Goal: Task Accomplishment & Management: Manage account settings

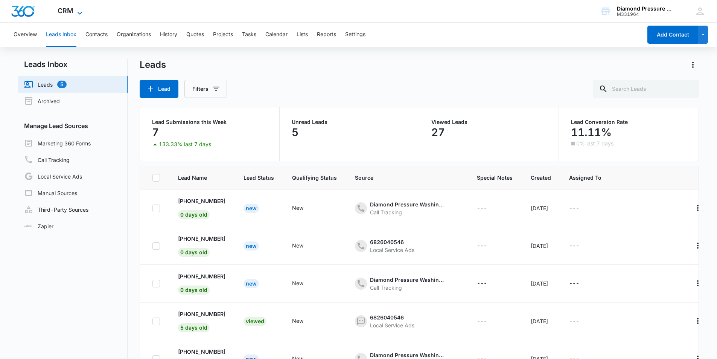
scroll to position [49, 0]
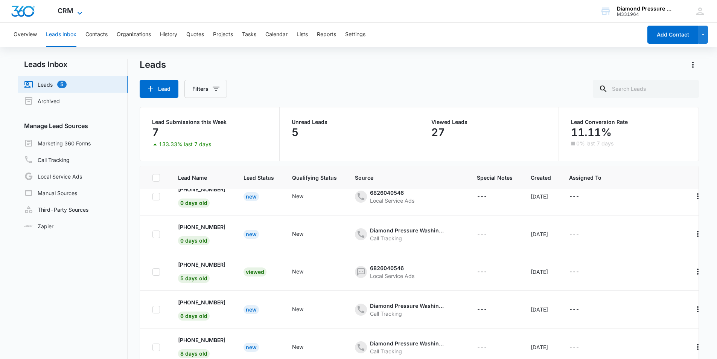
click at [69, 11] on span "CRM" at bounding box center [66, 11] width 16 height 8
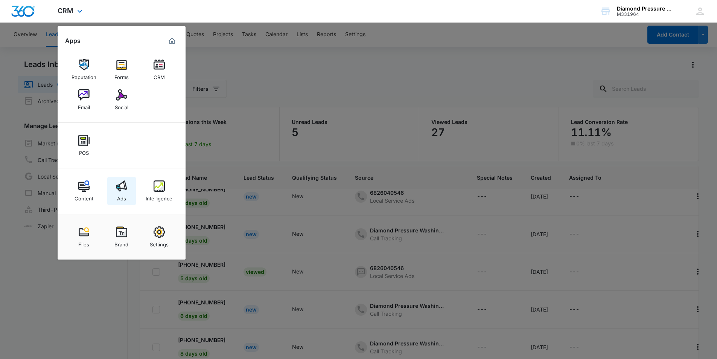
click at [117, 196] on div "Ads" at bounding box center [121, 197] width 9 height 10
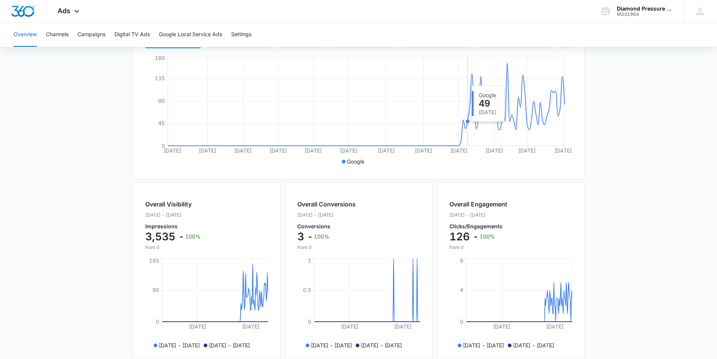
scroll to position [152, 0]
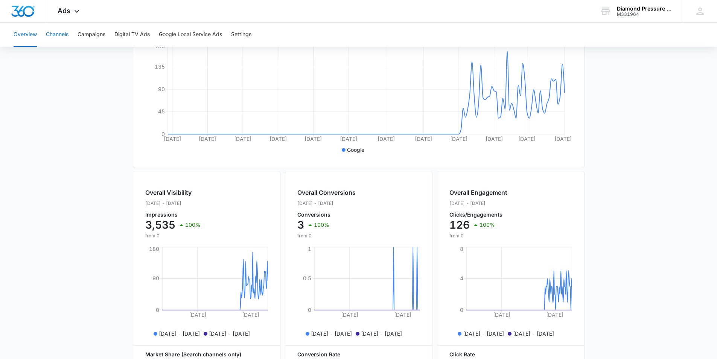
click at [49, 35] on button "Channels" at bounding box center [57, 35] width 23 height 24
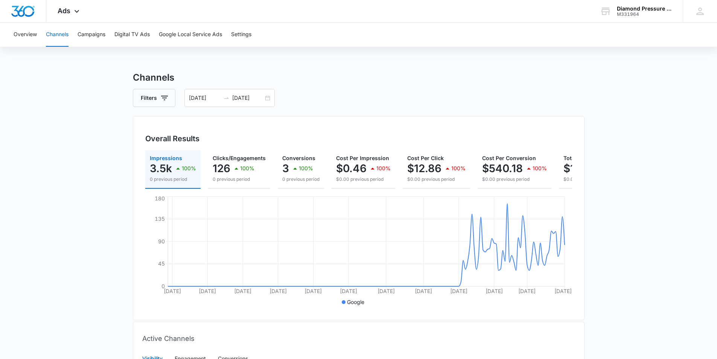
scroll to position [124, 0]
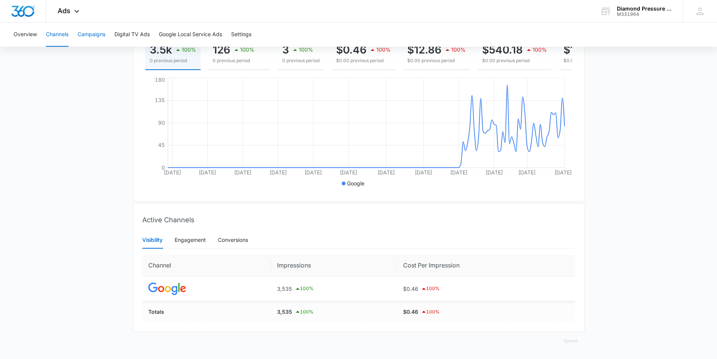
click at [92, 29] on button "Campaigns" at bounding box center [92, 35] width 28 height 24
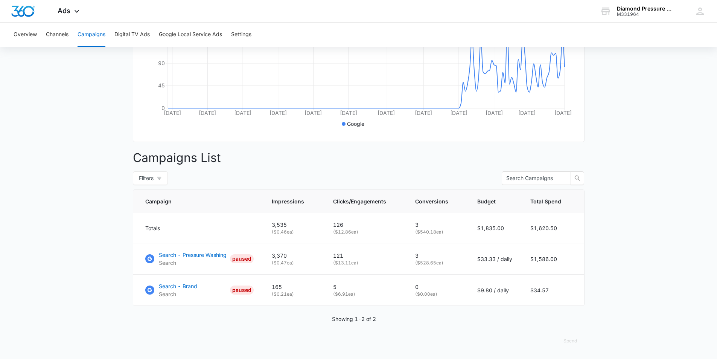
scroll to position [184, 0]
click at [197, 39] on button "Google Local Service Ads" at bounding box center [190, 35] width 63 height 24
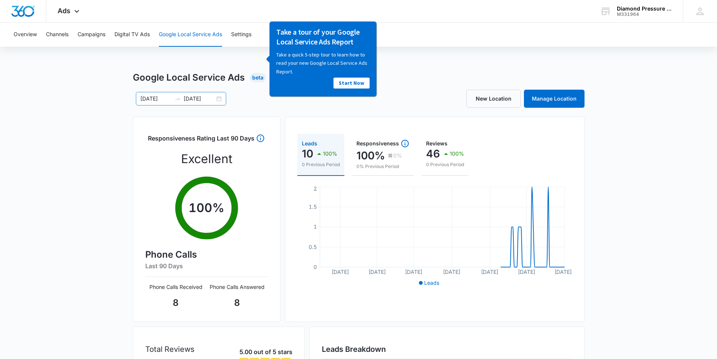
click at [203, 93] on div "[DATE] [DATE]" at bounding box center [181, 99] width 90 height 14
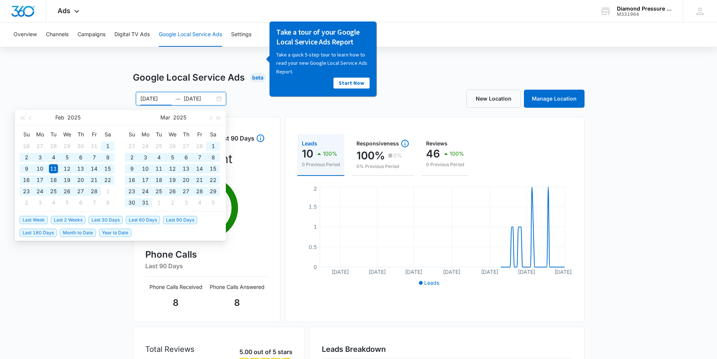
click at [122, 233] on span "Year to Date" at bounding box center [115, 232] width 32 height 8
type input "[DATE]"
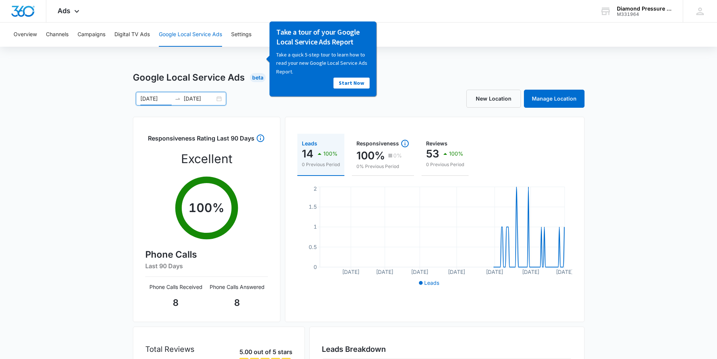
click at [694, 144] on div "Google Local Service Ads Beta [DATE] [DATE] [DATE] Su Mo Tu We Th Fr Sa 29 30 3…" at bounding box center [358, 267] width 717 height 392
click at [89, 36] on button "Campaigns" at bounding box center [92, 35] width 28 height 24
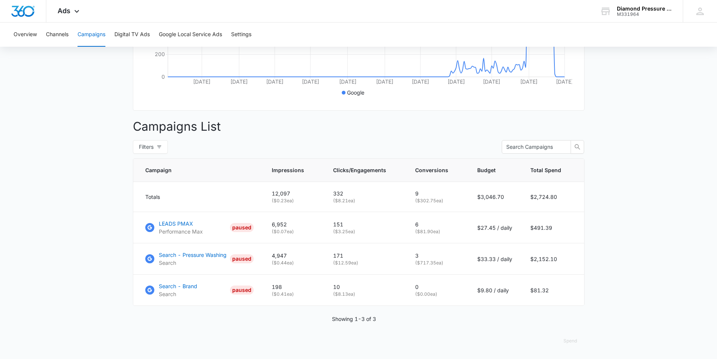
scroll to position [215, 0]
click at [179, 224] on p "LEADS PMAX" at bounding box center [181, 223] width 44 height 8
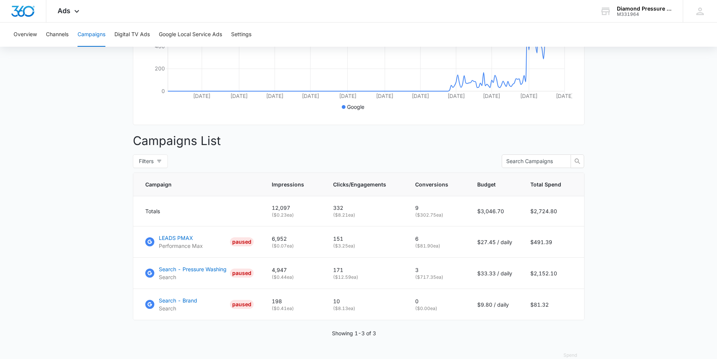
scroll to position [215, 0]
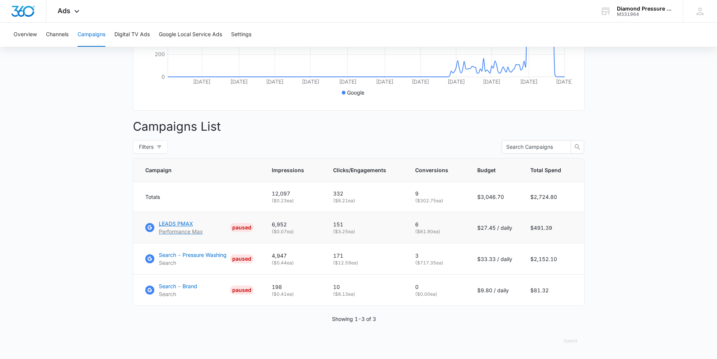
click at [177, 221] on p "LEADS PMAX" at bounding box center [181, 223] width 44 height 8
click at [205, 252] on p "Search - Pressure Washing" at bounding box center [193, 255] width 68 height 8
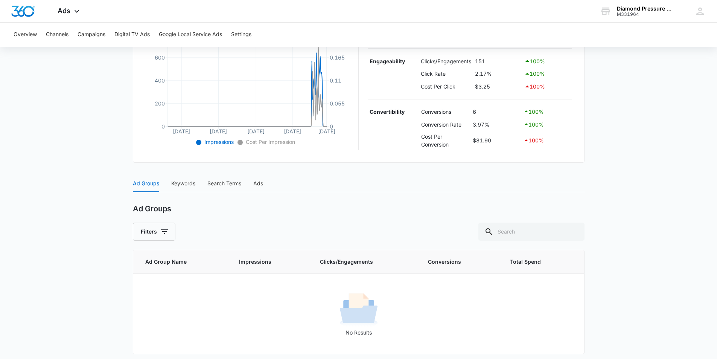
scroll to position [189, 0]
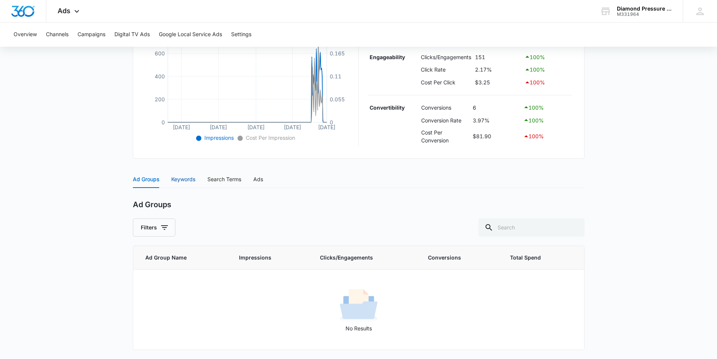
click at [177, 183] on div "Keywords" at bounding box center [183, 179] width 24 height 8
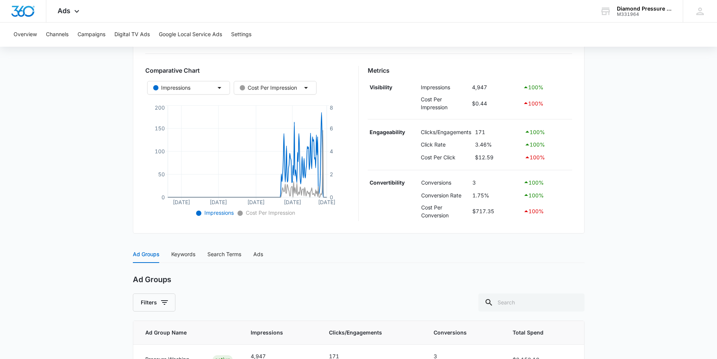
scroll to position [166, 0]
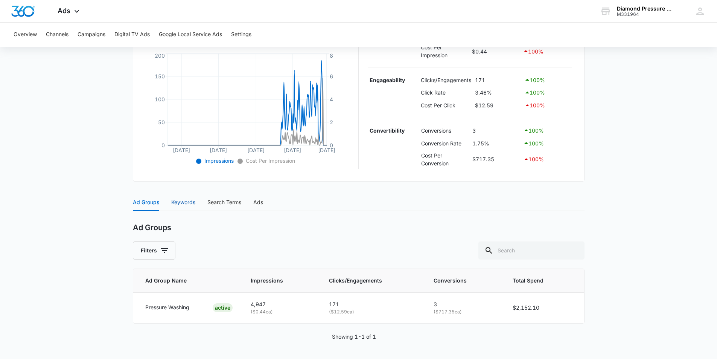
click at [184, 203] on div "Keywords" at bounding box center [183, 202] width 24 height 8
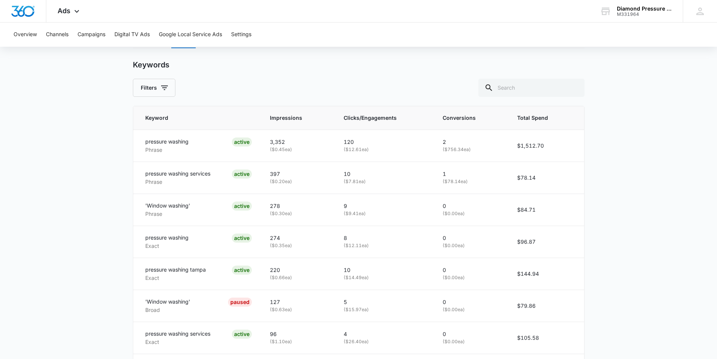
scroll to position [332, 0]
